Goal: Information Seeking & Learning: Learn about a topic

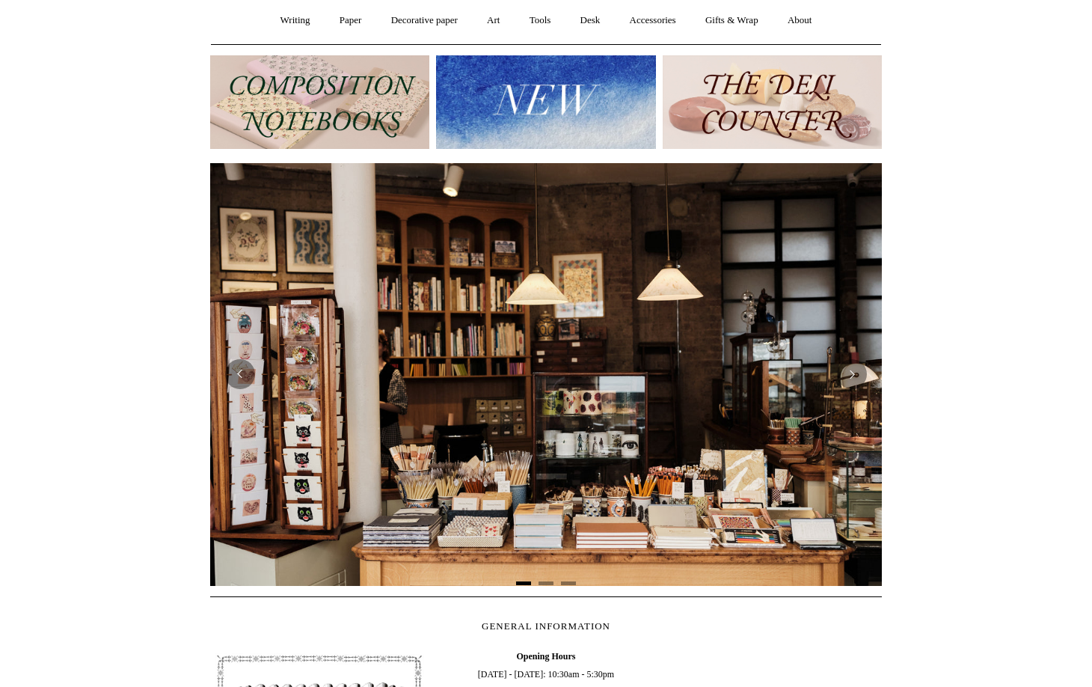
scroll to position [377, 0]
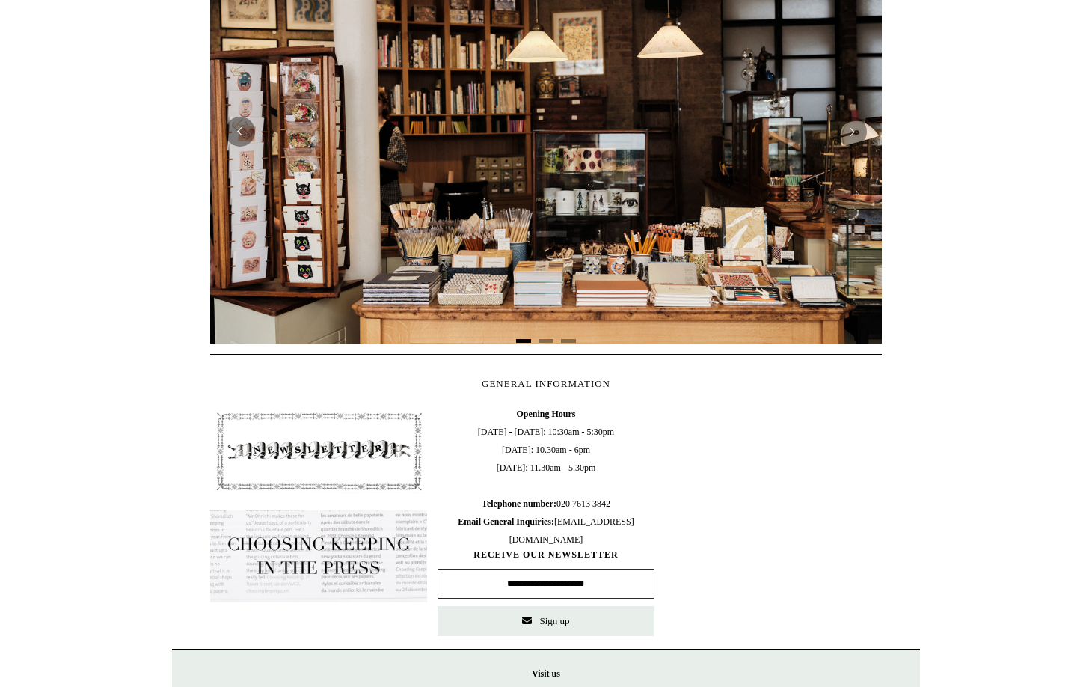
click at [581, 579] on input "text" at bounding box center [546, 584] width 217 height 30
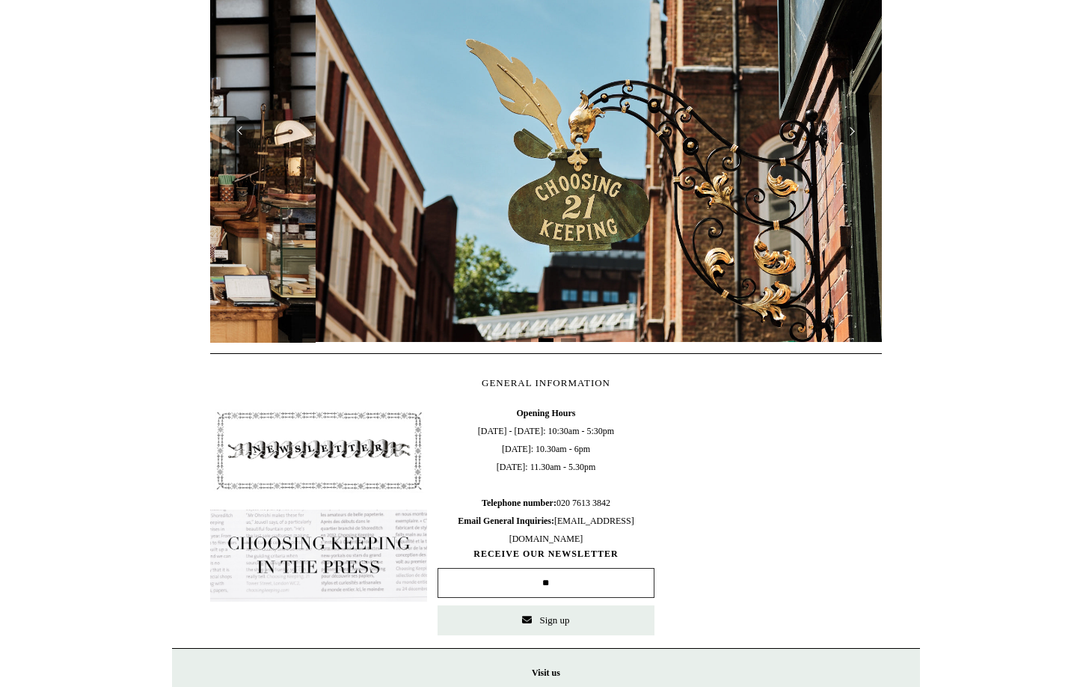
scroll to position [0, 672]
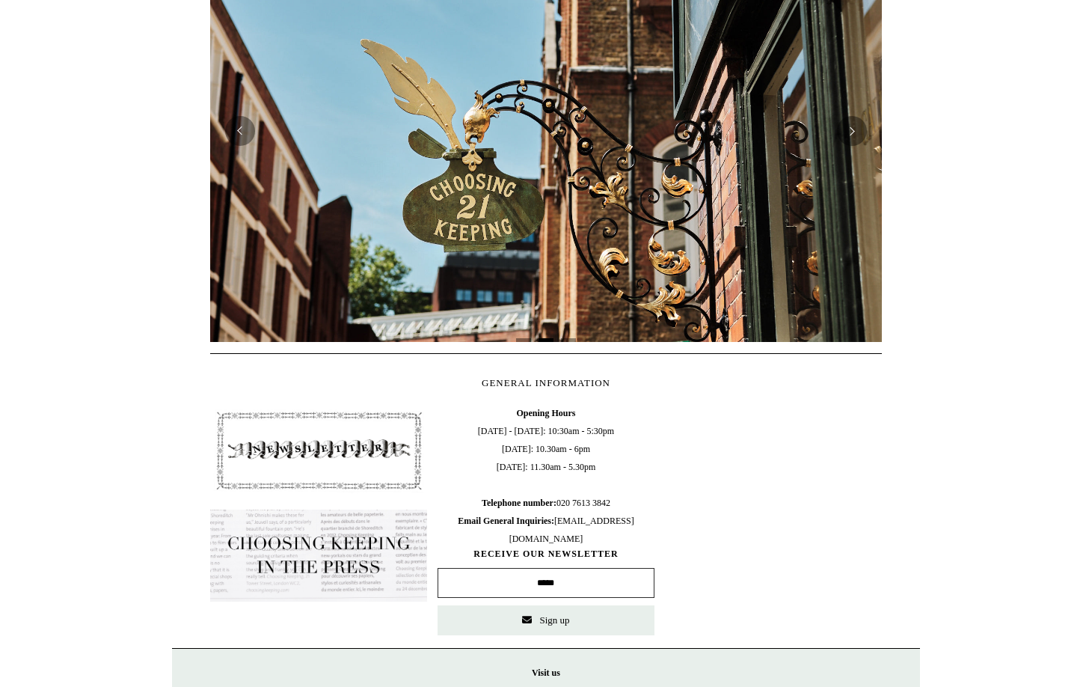
type input "**********"
click at [573, 620] on button "Sign up" at bounding box center [546, 620] width 217 height 30
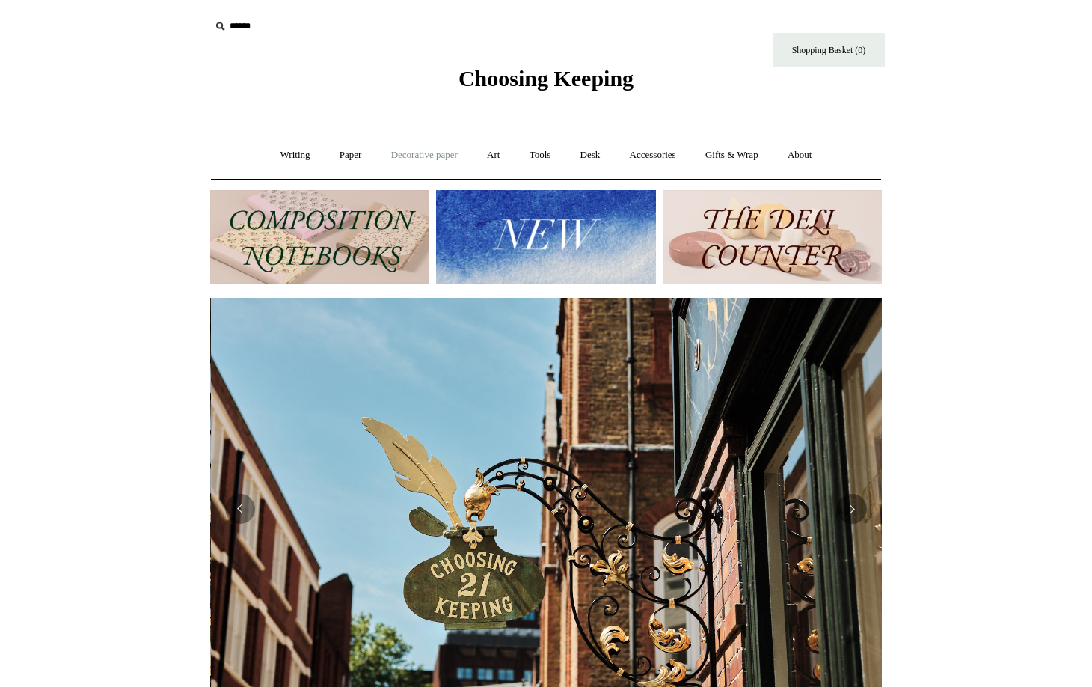
scroll to position [0, 672]
click at [809, 156] on link "About +" at bounding box center [800, 155] width 52 height 40
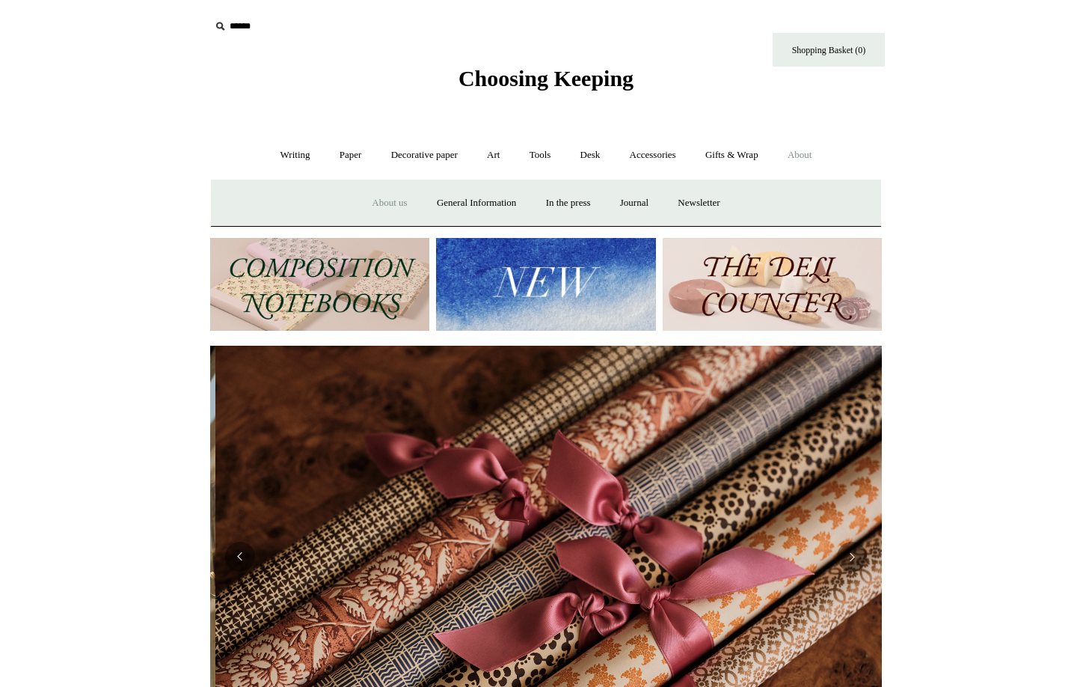
scroll to position [0, 1344]
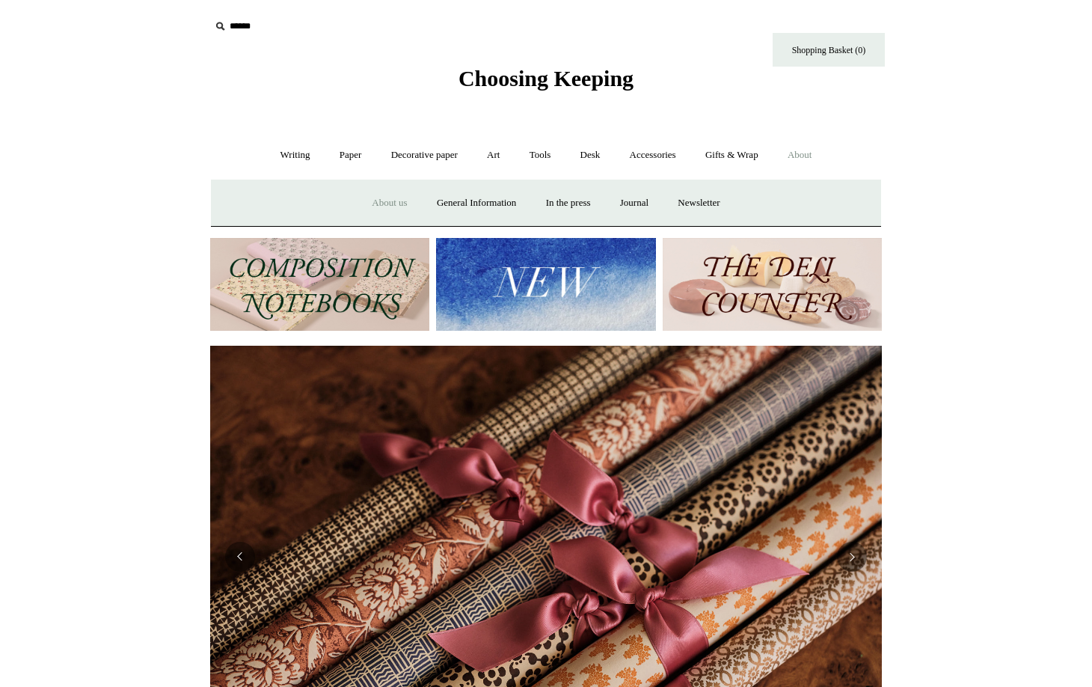
click at [373, 203] on link "About us" at bounding box center [389, 203] width 62 height 40
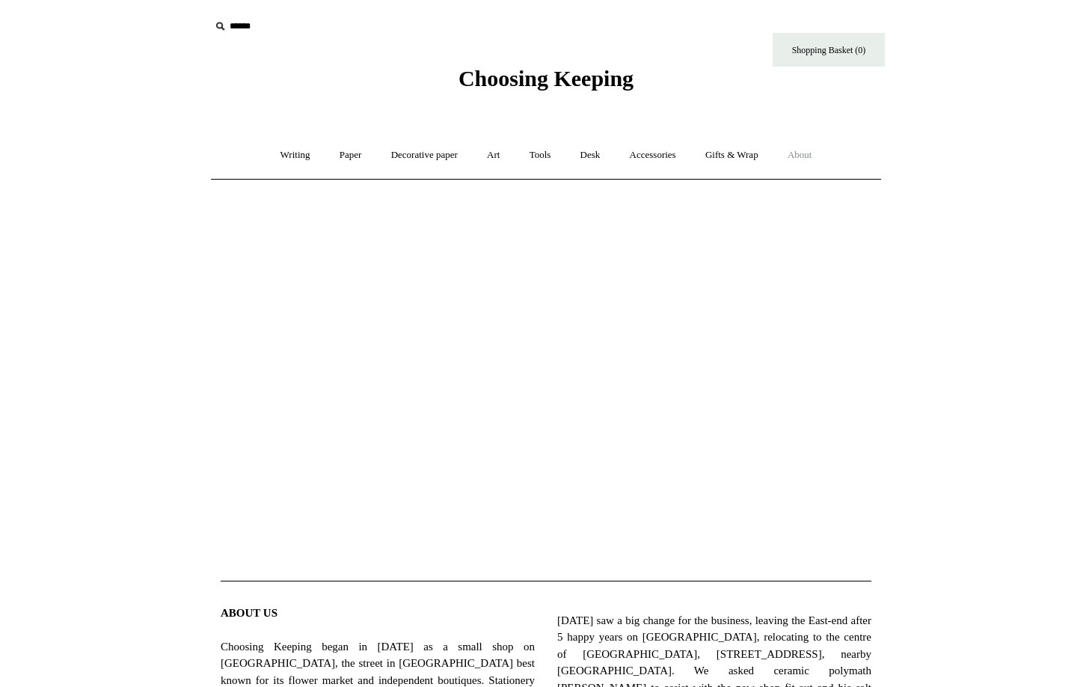
drag, startPoint x: 819, startPoint y: 156, endPoint x: 807, endPoint y: 159, distance: 13.1
click at [819, 156] on link "About +" at bounding box center [800, 155] width 52 height 40
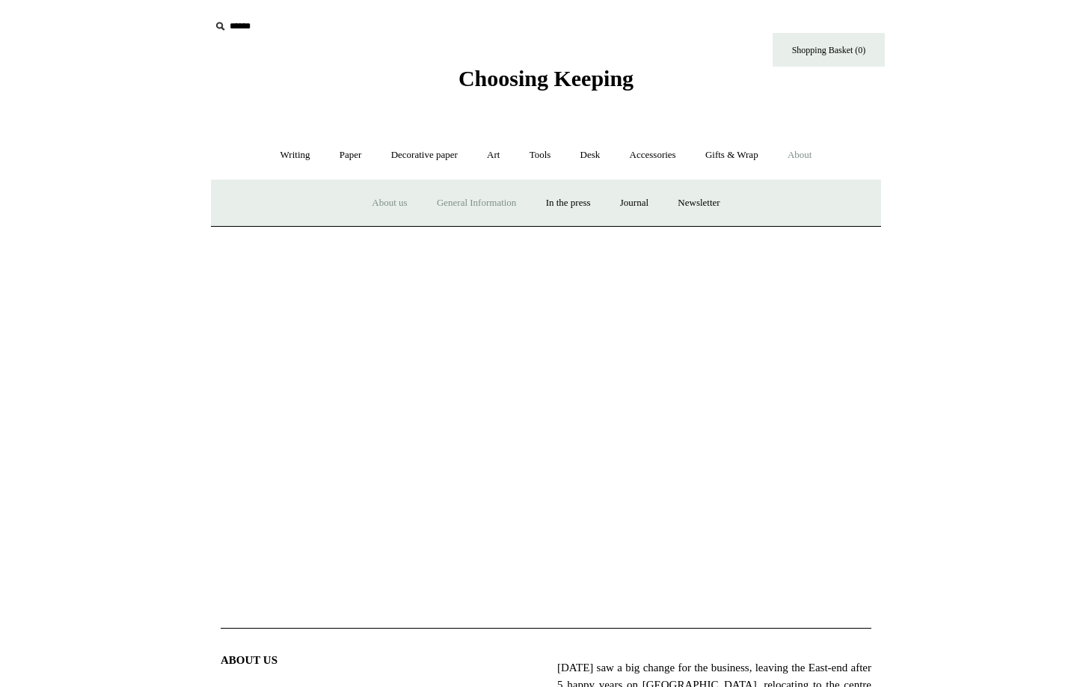
click at [484, 208] on link "General Information" at bounding box center [477, 203] width 106 height 40
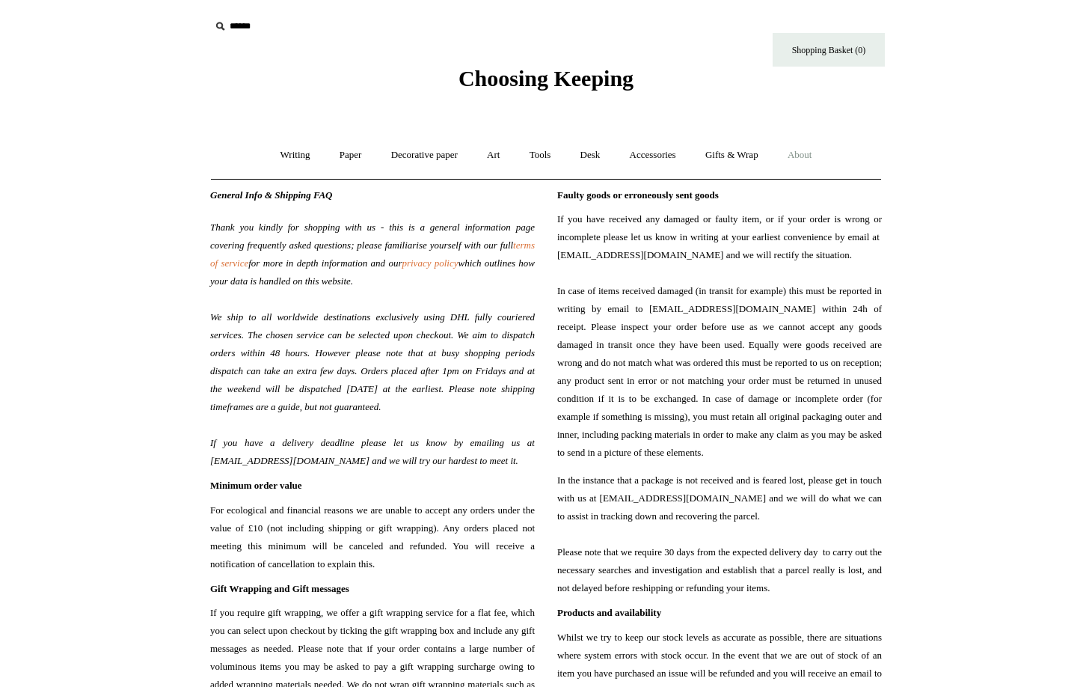
click at [803, 150] on link "About +" at bounding box center [800, 155] width 52 height 40
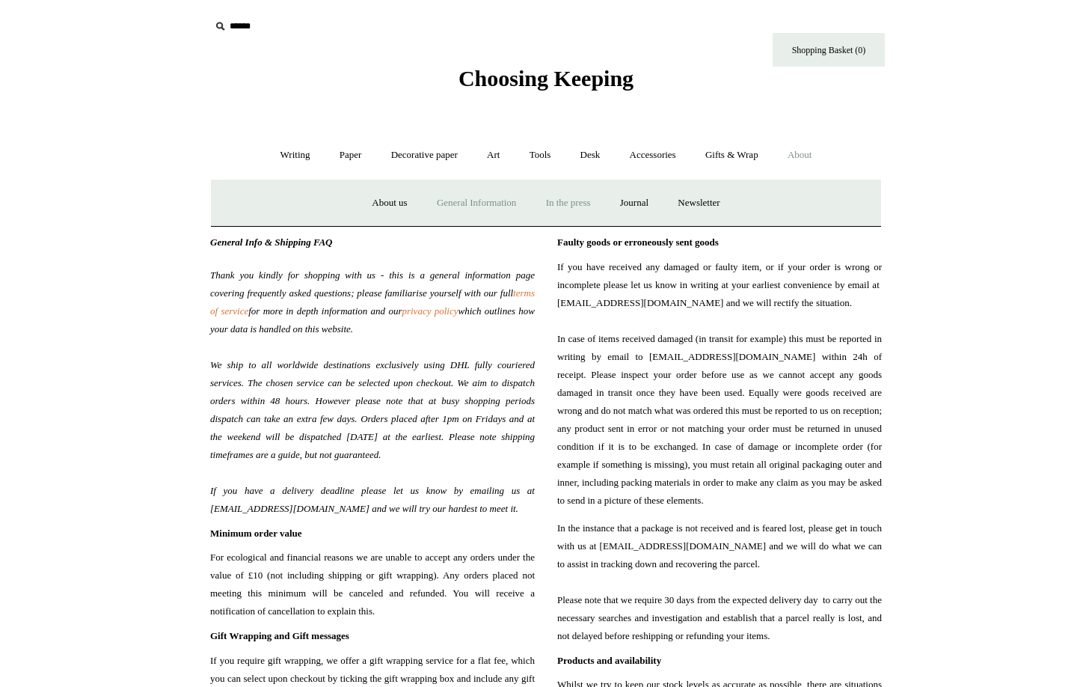
click at [557, 194] on link "In the press" at bounding box center [569, 203] width 72 height 40
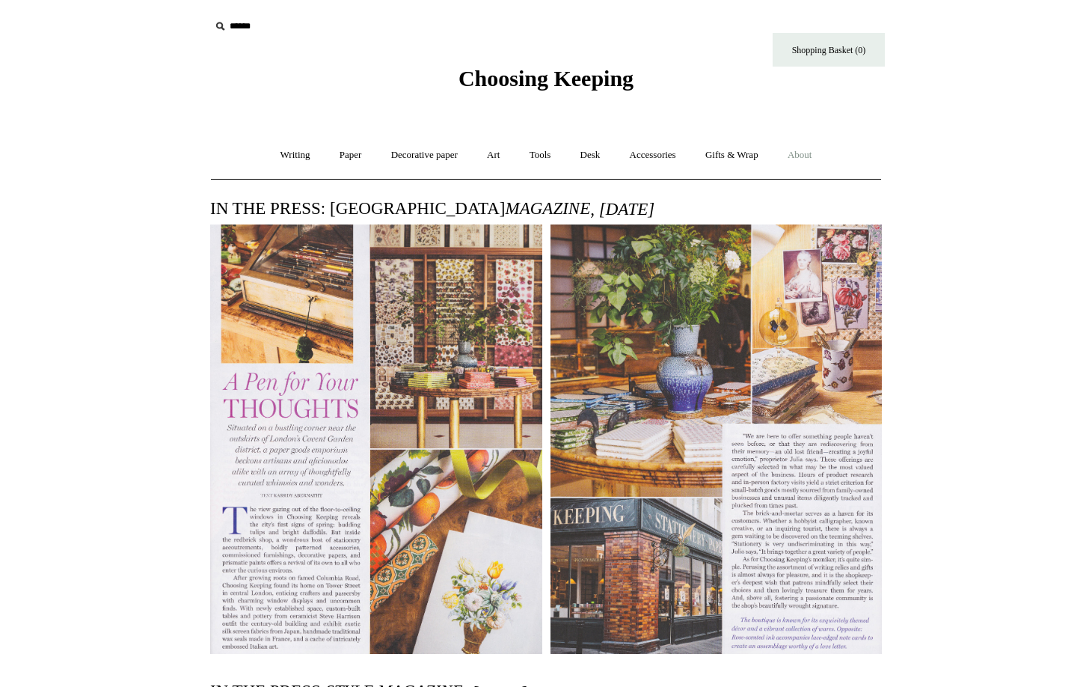
click at [823, 153] on link "About +" at bounding box center [800, 155] width 52 height 40
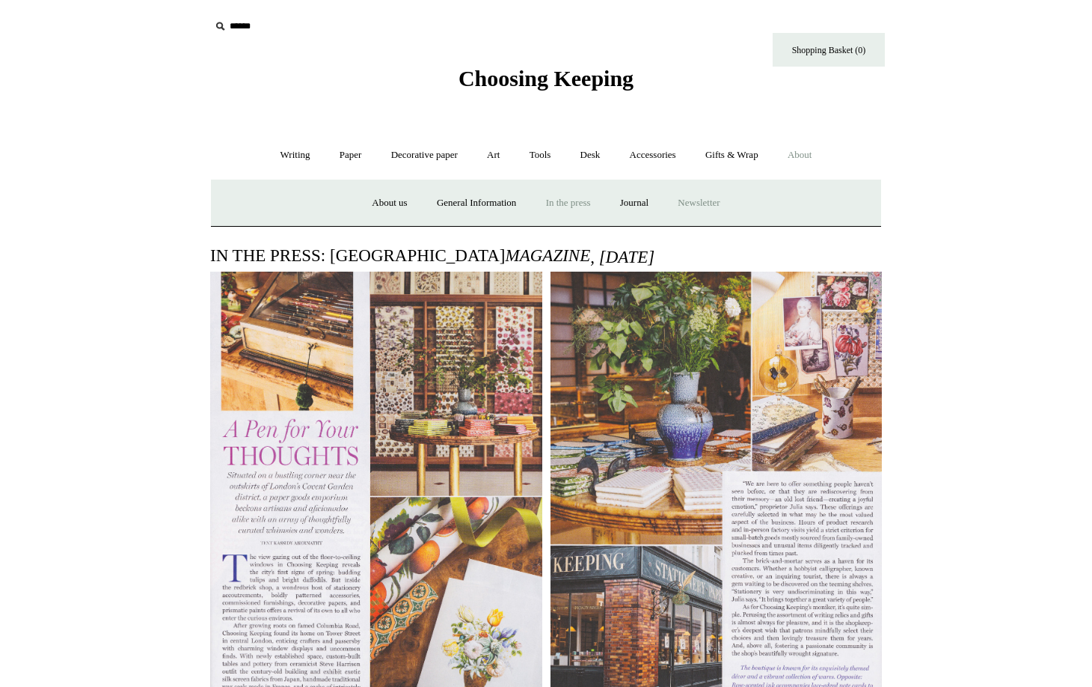
click at [718, 204] on a"] "Newsletter" at bounding box center [698, 203] width 69 height 40
